Goal: Task Accomplishment & Management: Use online tool/utility

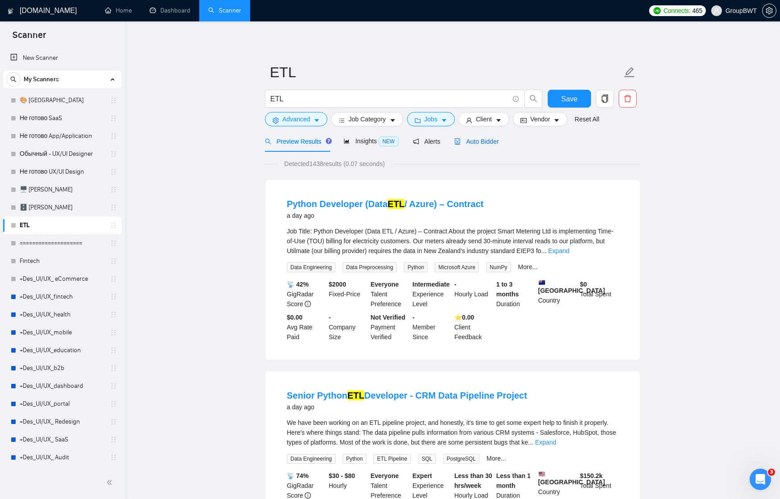
click at [488, 141] on span "Auto Bidder" at bounding box center [476, 141] width 44 height 7
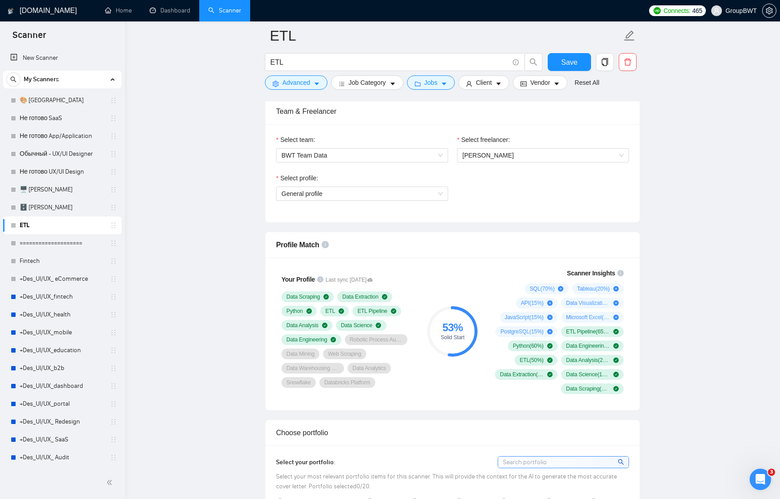
scroll to position [410, 0]
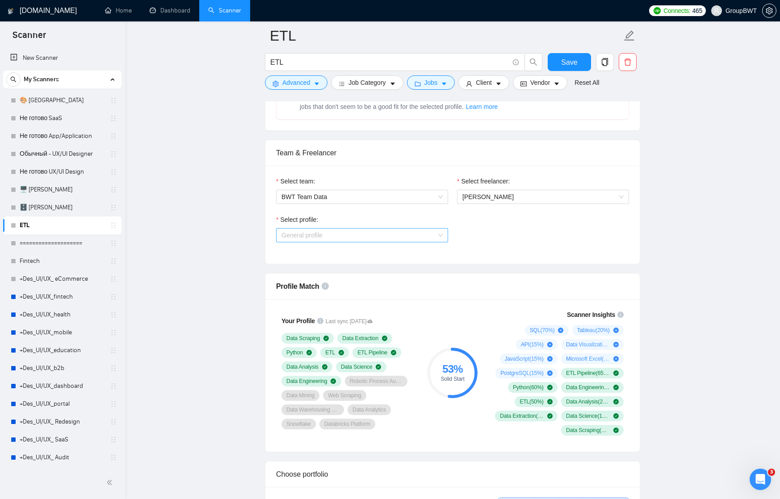
click at [430, 239] on span "General profile" at bounding box center [361, 235] width 161 height 13
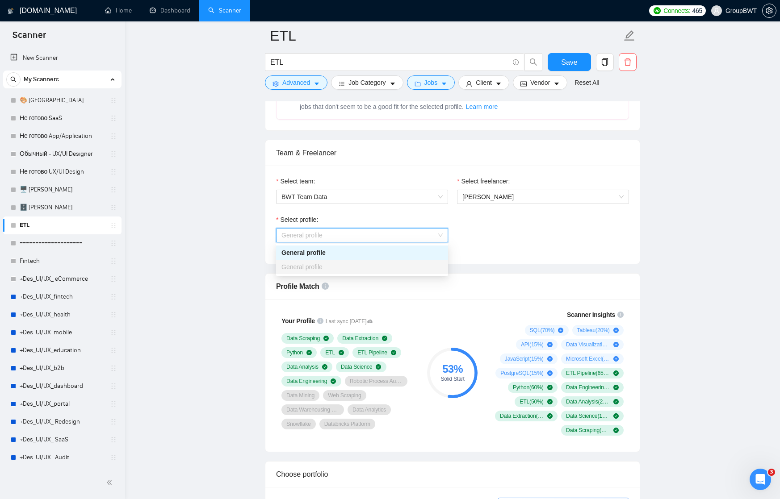
click at [473, 234] on div "Select profile: General profile" at bounding box center [453, 234] width 362 height 38
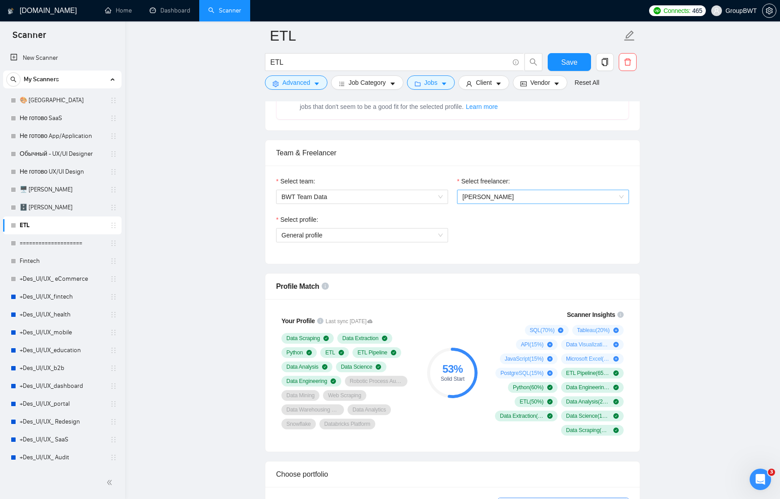
click at [473, 197] on span "[PERSON_NAME]" at bounding box center [487, 196] width 51 height 7
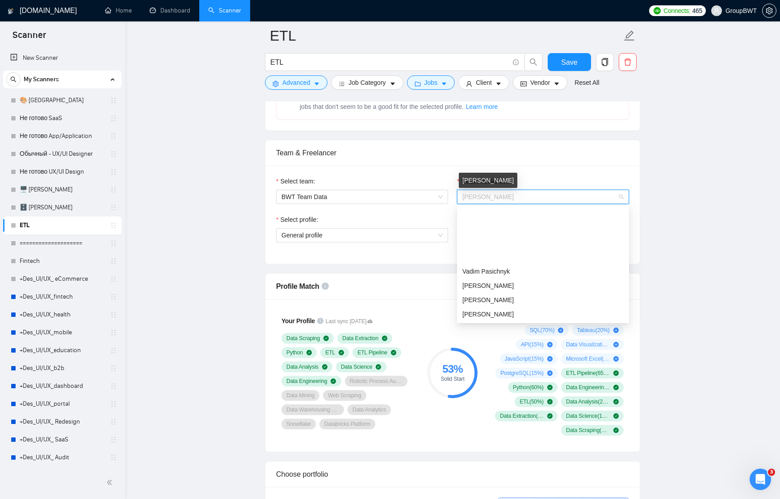
scroll to position [71, 0]
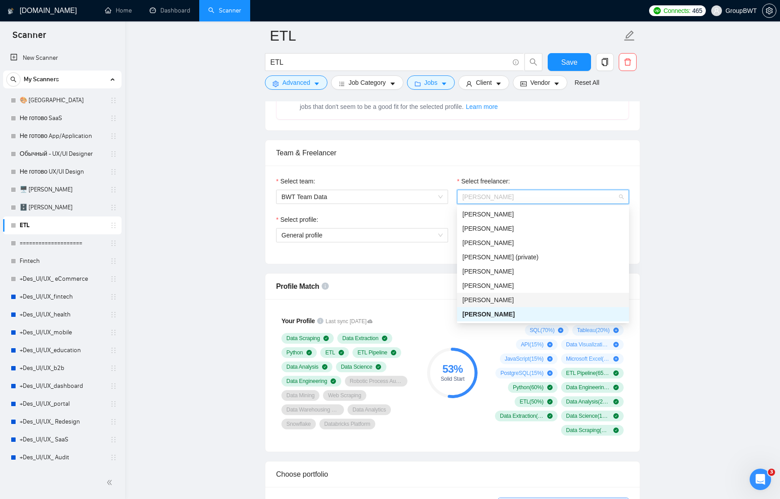
click at [478, 301] on span "[PERSON_NAME]" at bounding box center [487, 300] width 51 height 7
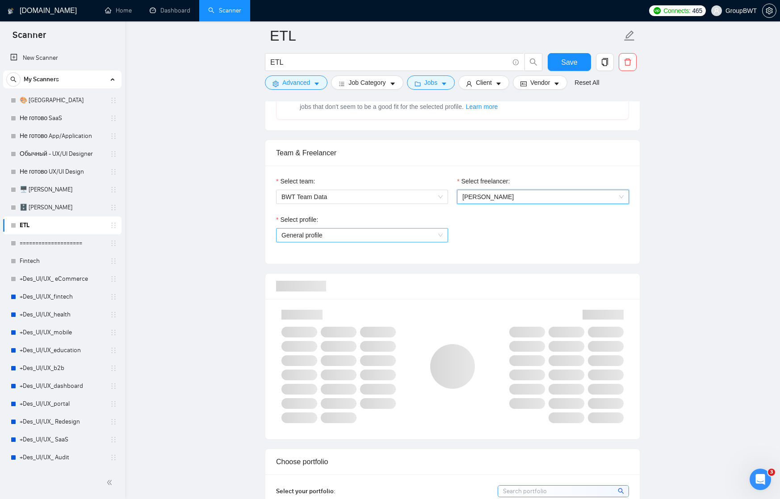
click at [435, 234] on span "General profile" at bounding box center [361, 235] width 161 height 13
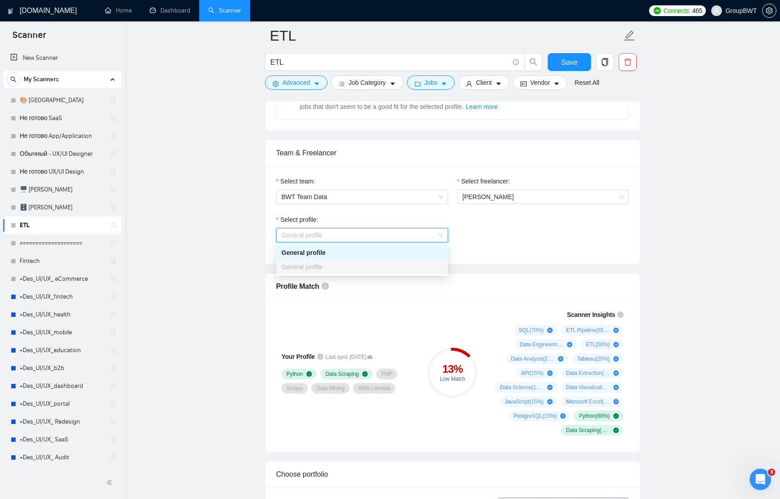
click at [432, 239] on span "General profile" at bounding box center [361, 235] width 161 height 13
click at [433, 236] on span "General profile" at bounding box center [361, 235] width 161 height 13
click at [474, 198] on span "[PERSON_NAME]" at bounding box center [487, 196] width 51 height 7
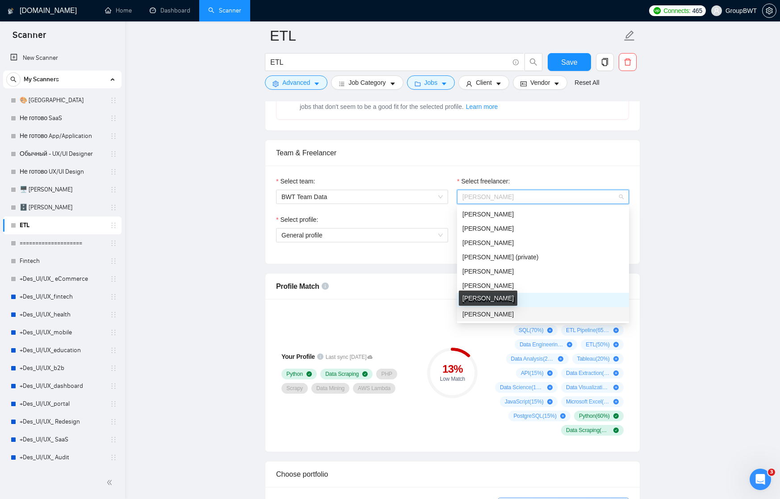
click at [476, 313] on span "[PERSON_NAME]" at bounding box center [487, 314] width 51 height 7
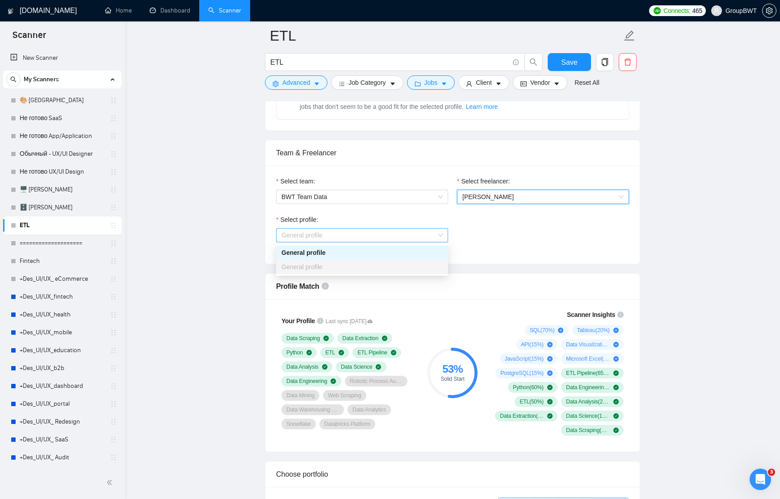
click at [440, 235] on span "General profile" at bounding box center [361, 235] width 161 height 13
click at [469, 231] on div "Select profile: General profile" at bounding box center [453, 234] width 362 height 38
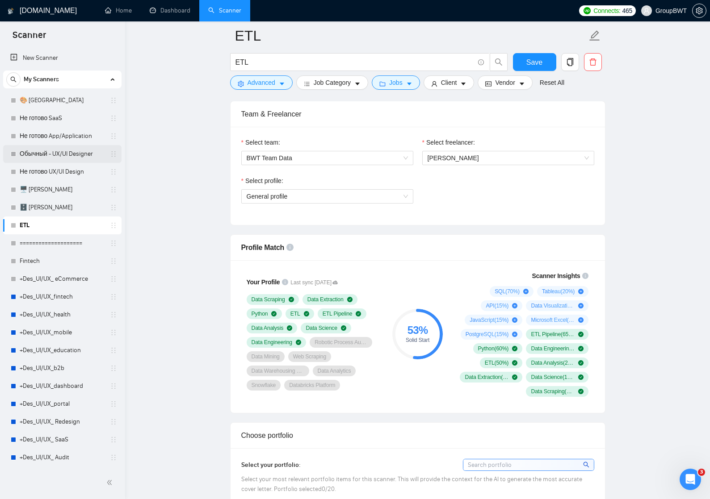
scroll to position [443, 0]
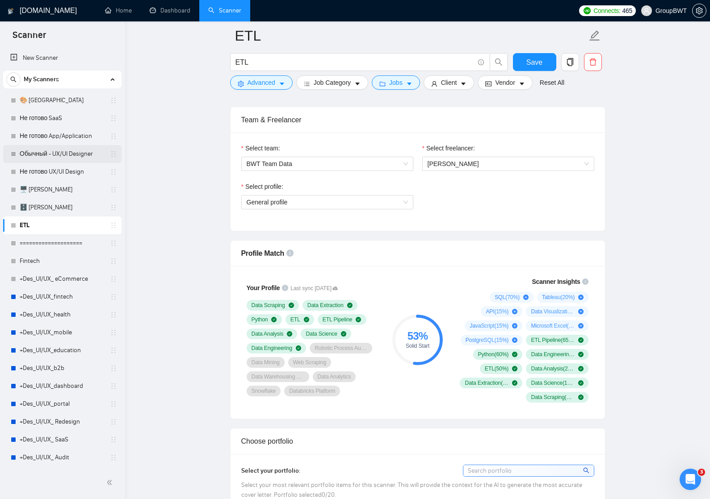
click at [51, 153] on link "Обычный - UX/UI Designer" at bounding box center [62, 154] width 85 height 18
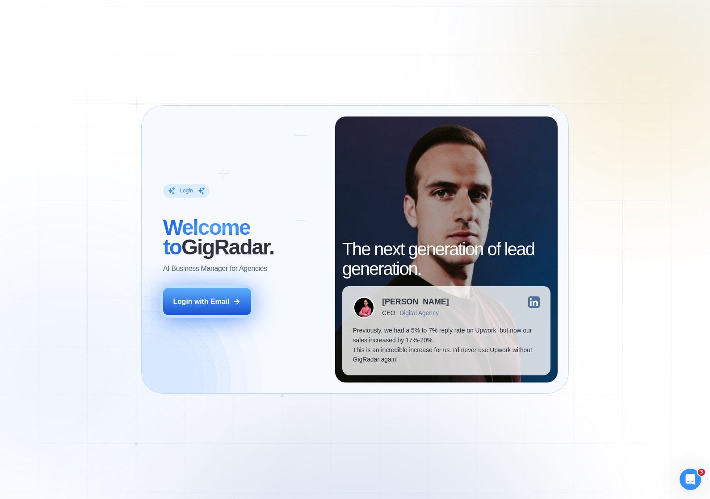
click at [211, 301] on div "Login with Email" at bounding box center [201, 302] width 56 height 10
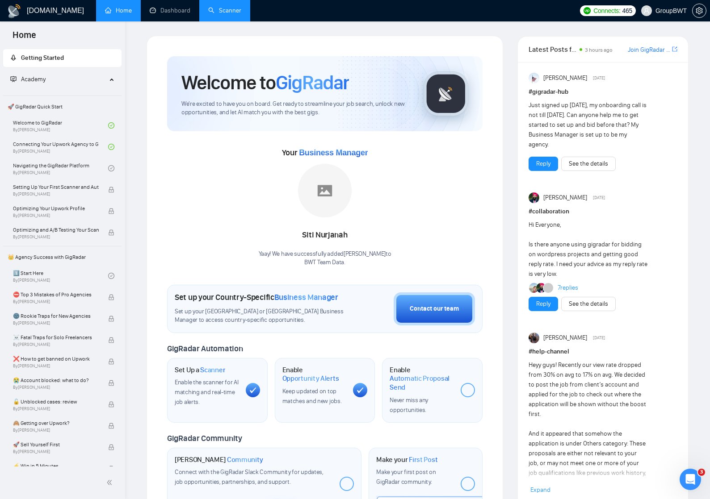
click at [217, 10] on link "Scanner" at bounding box center [224, 11] width 33 height 8
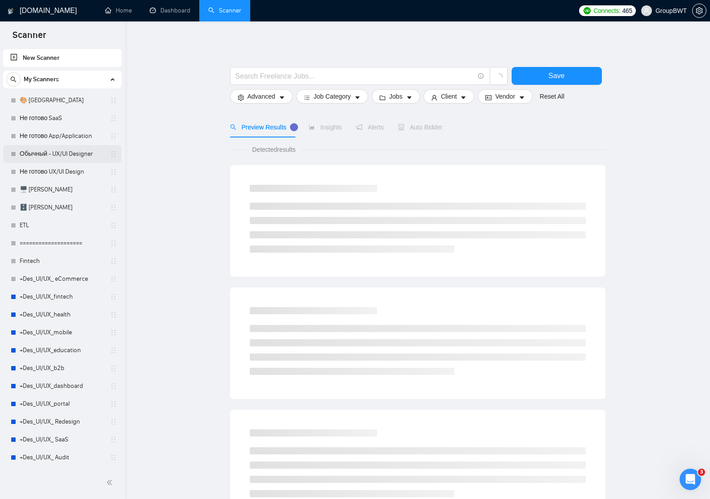
click at [53, 157] on link "Обычный - UX/UI Designer" at bounding box center [62, 154] width 85 height 18
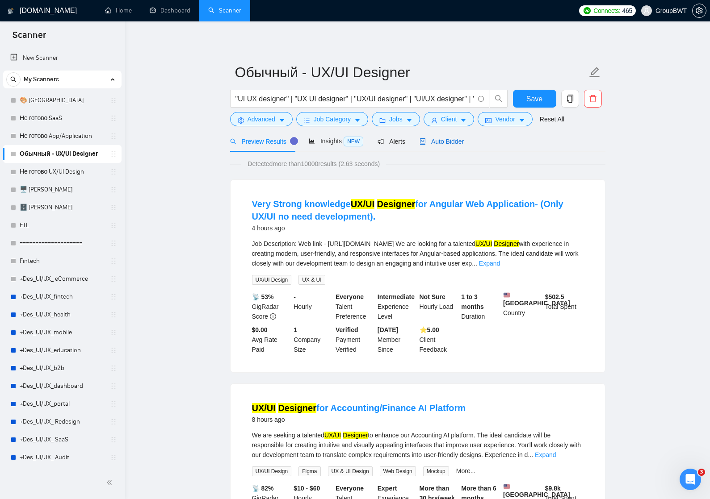
click at [446, 144] on span "Auto Bidder" at bounding box center [441, 141] width 44 height 7
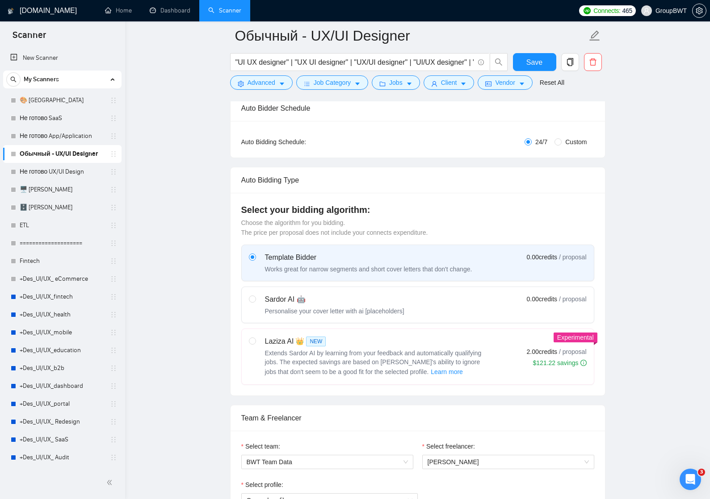
scroll to position [395, 0]
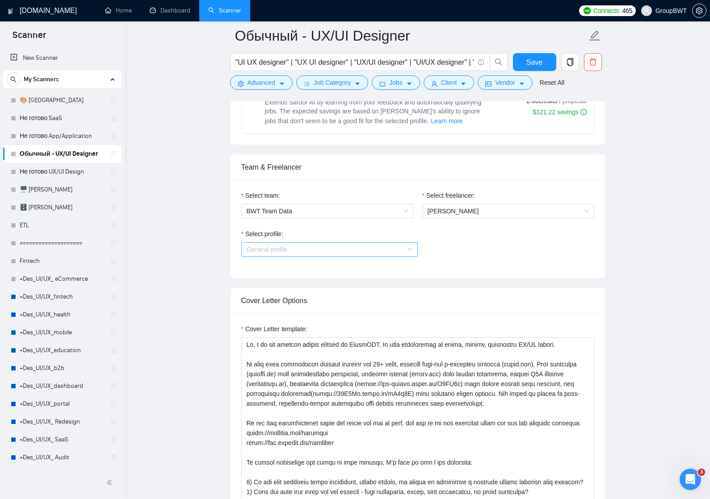
click at [381, 254] on span "General profile" at bounding box center [330, 249] width 166 height 13
click at [462, 247] on div "Select profile: General profile" at bounding box center [417, 248] width 353 height 38
